Goal: Transaction & Acquisition: Obtain resource

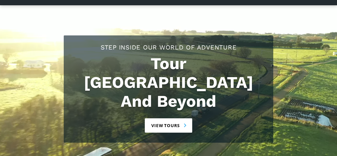
scroll to position [50, 0]
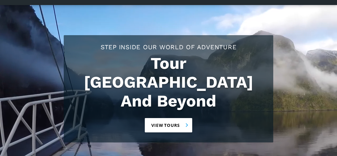
click at [167, 118] on link "View tours" at bounding box center [168, 125] width 47 height 14
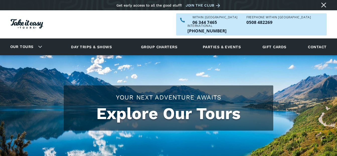
checkbox input "true"
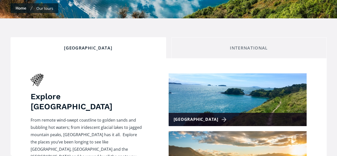
scroll to position [150, 0]
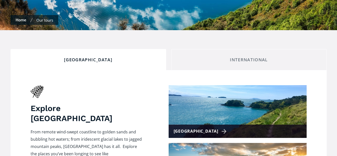
click at [88, 57] on div "[GEOGRAPHIC_DATA]" at bounding box center [88, 60] width 147 height 6
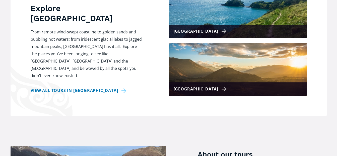
scroll to position [251, 0]
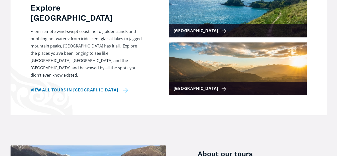
click at [62, 86] on link "View all tours in New Zealand" at bounding box center [80, 89] width 98 height 7
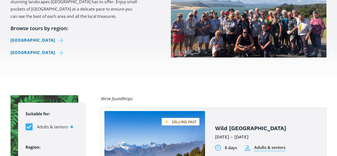
scroll to position [276, 0]
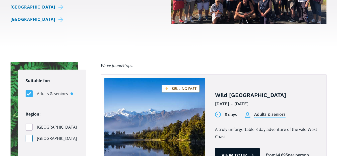
click at [29, 135] on div "Filters" at bounding box center [29, 138] width 7 height 7
click at [0, 0] on input "[GEOGRAPHIC_DATA]" at bounding box center [0, 0] width 0 height 0
checkbox input "true"
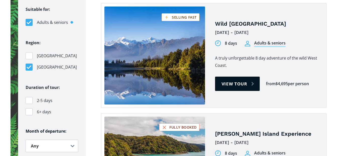
scroll to position [351, 0]
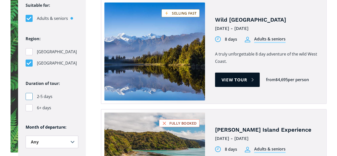
click at [27, 93] on div "Filters" at bounding box center [29, 96] width 7 height 7
click at [27, 20] on input "2-5 days" at bounding box center [27, 18] width 3 height 3
checkbox input "true"
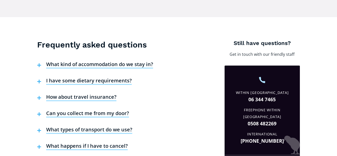
scroll to position [652, 0]
click at [89, 61] on h4 "What kind of accommodation do we stay in?" at bounding box center [99, 65] width 107 height 8
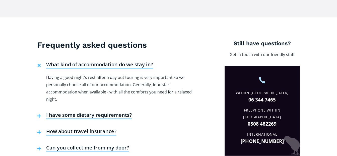
click at [92, 61] on h4 "What kind of accommodation do we stay in?" at bounding box center [99, 65] width 107 height 8
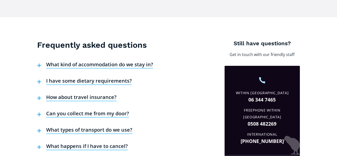
click at [81, 77] on h4 "I have some dietary requirements?" at bounding box center [88, 81] width 85 height 8
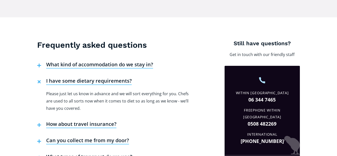
click at [82, 77] on h4 "I have some dietary requirements?" at bounding box center [88, 81] width 85 height 8
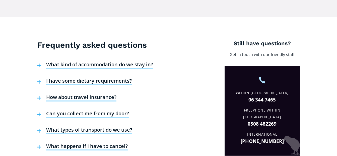
click at [78, 94] on h4 "How about travel insurance?" at bounding box center [81, 98] width 70 height 8
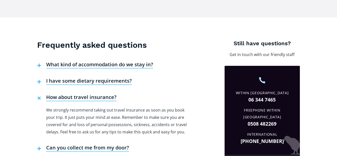
click at [80, 94] on h4 "How about travel insurance?" at bounding box center [81, 98] width 70 height 8
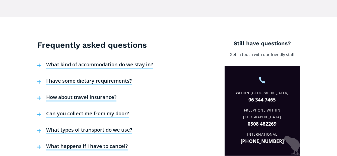
click at [75, 110] on h4 "Can you collect me from my door?" at bounding box center [87, 114] width 83 height 8
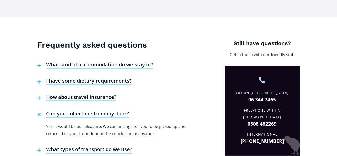
click at [75, 110] on h4 "Can you collect me from my door?" at bounding box center [87, 114] width 83 height 8
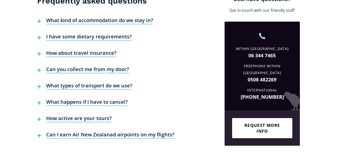
scroll to position [702, 0]
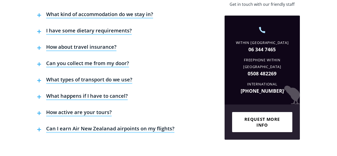
click at [77, 76] on h4 "What types of transport do we use?" at bounding box center [89, 80] width 86 height 8
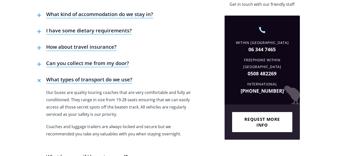
click at [85, 76] on h4 "What types of transport do we use?" at bounding box center [89, 80] width 86 height 8
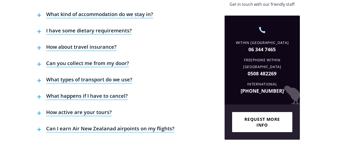
click at [76, 93] on h4 "What happens if I have to cancel?" at bounding box center [86, 97] width 81 height 8
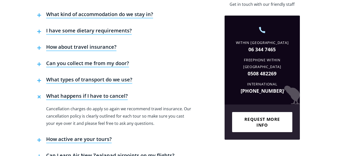
click at [76, 93] on h4 "What happens if I have to cancel?" at bounding box center [86, 97] width 81 height 8
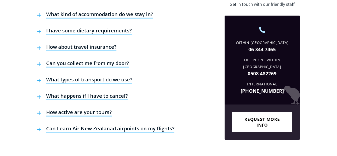
click at [69, 109] on h4 "How active are your tours?" at bounding box center [78, 113] width 65 height 8
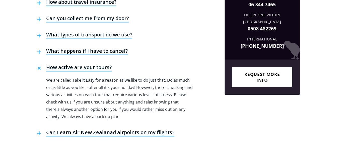
scroll to position [752, 0]
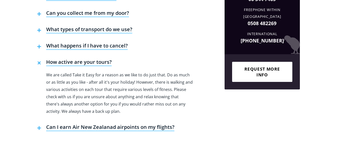
click at [88, 59] on h4 "How active are your tours?" at bounding box center [78, 63] width 65 height 8
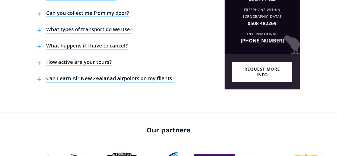
click at [95, 75] on h4 "Can I earn Air New Zealanad airpoints on my flights?" at bounding box center [110, 79] width 128 height 8
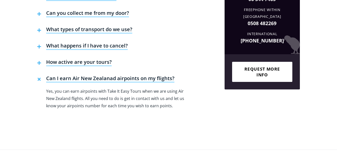
click at [95, 75] on h4 "Can I earn Air New Zealanad airpoints on my flights?" at bounding box center [110, 79] width 128 height 8
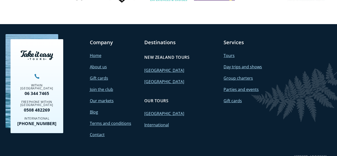
scroll to position [926, 0]
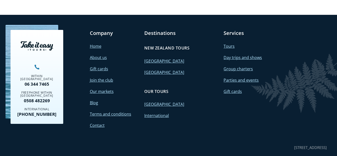
click at [156, 58] on link "[GEOGRAPHIC_DATA]" at bounding box center [164, 61] width 40 height 6
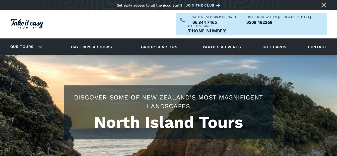
checkbox input "true"
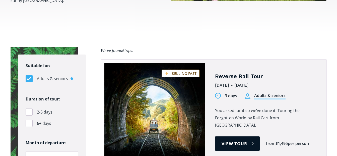
scroll to position [326, 0]
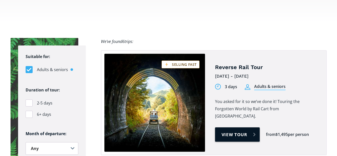
click at [240, 127] on link "View tour" at bounding box center [237, 134] width 45 height 14
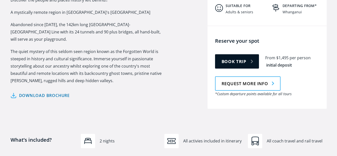
scroll to position [251, 0]
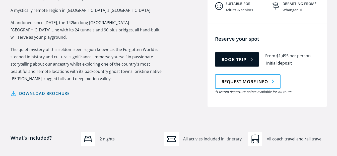
click at [34, 90] on link "Download brochure" at bounding box center [40, 93] width 59 height 7
